Goal: Information Seeking & Learning: Learn about a topic

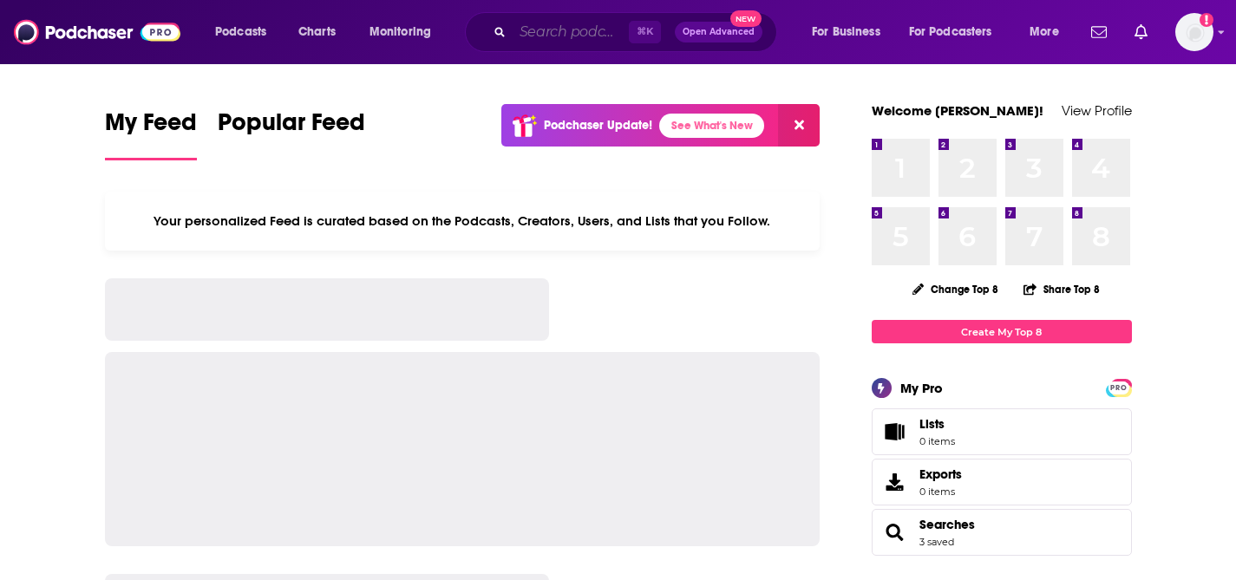
click at [553, 35] on input "Search podcasts, credits, & more..." at bounding box center [571, 32] width 116 height 28
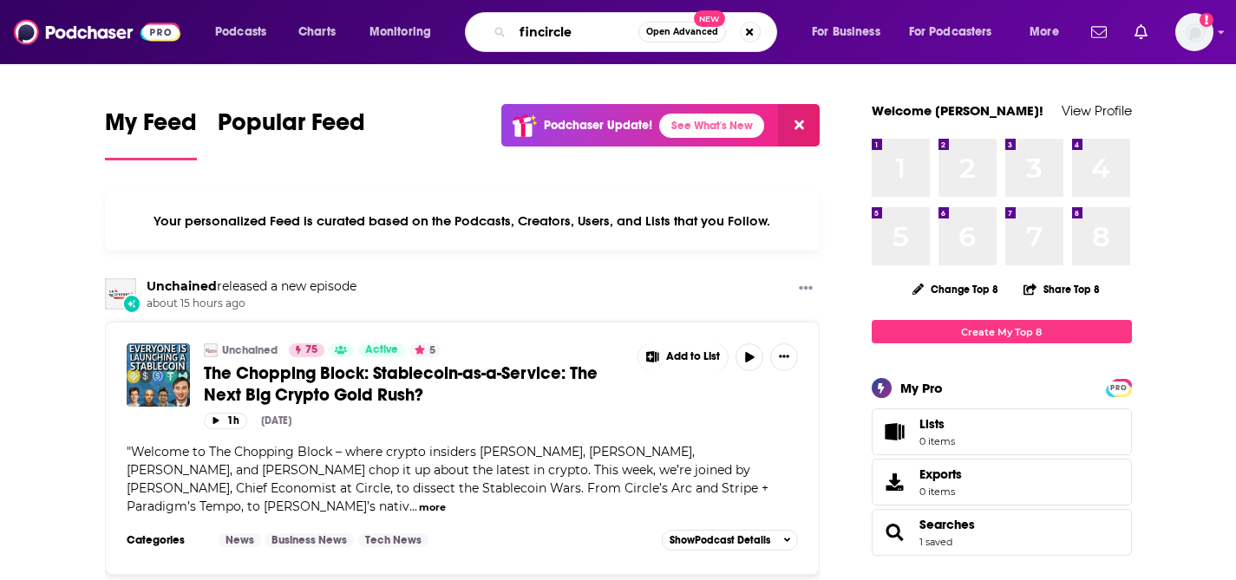
type input "fincircle"
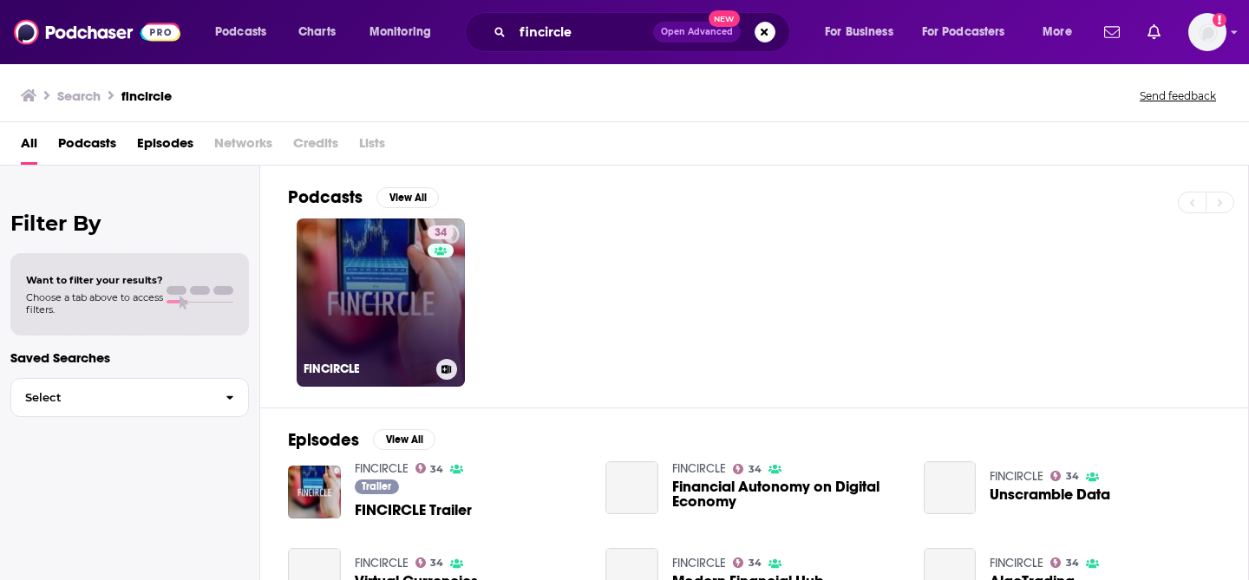
click at [364, 342] on link "34 FINCIRCLE" at bounding box center [381, 303] width 168 height 168
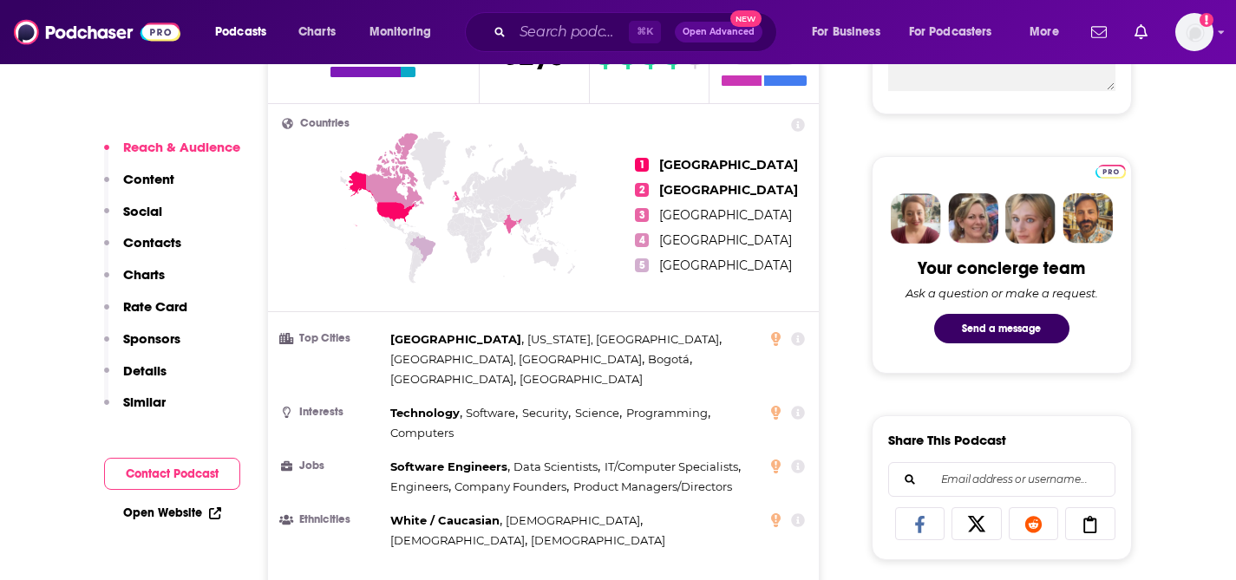
scroll to position [739, 0]
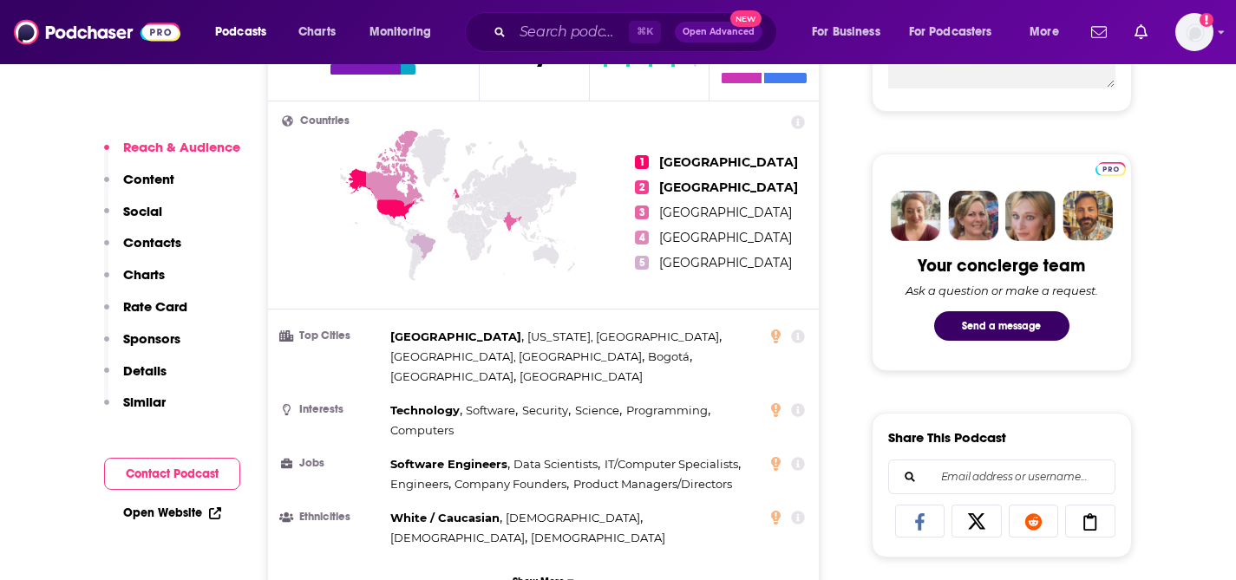
click at [802, 115] on icon at bounding box center [799, 122] width 14 height 14
click at [535, 576] on p "Show More" at bounding box center [539, 582] width 52 height 12
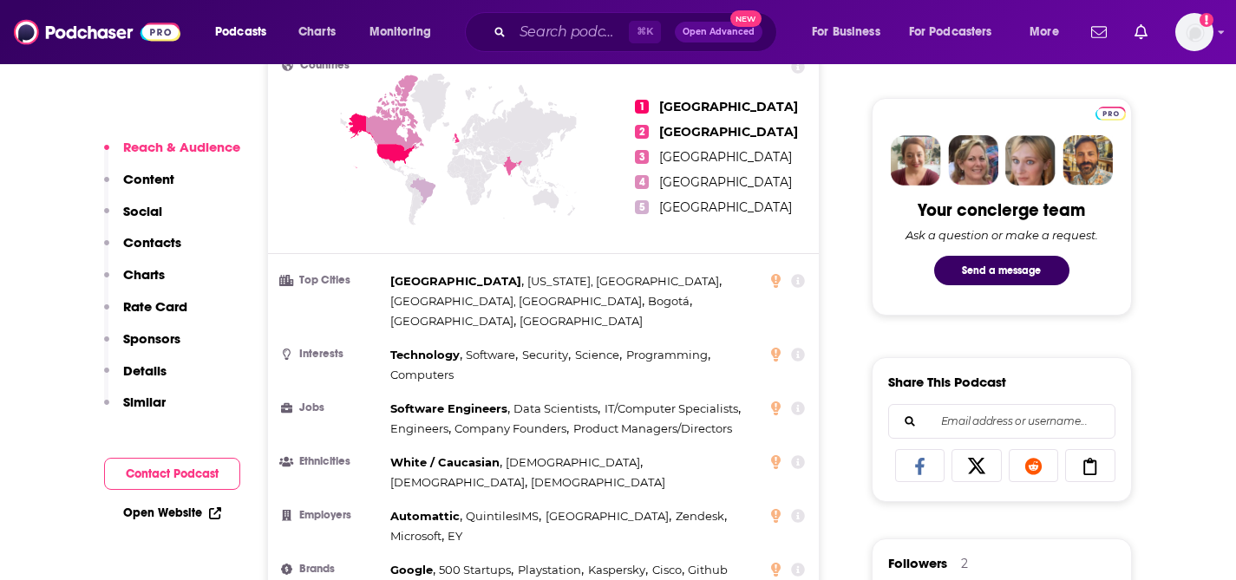
scroll to position [467, 0]
